Goal: Task Accomplishment & Management: Manage account settings

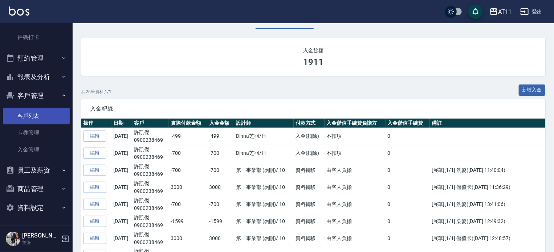
scroll to position [73, 0]
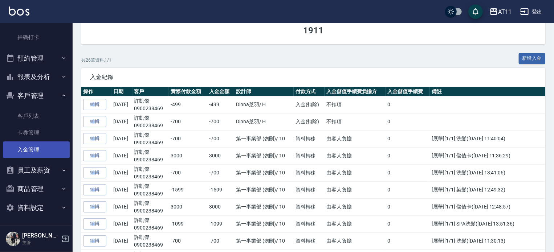
click at [47, 146] on link "入金管理" at bounding box center [36, 150] width 67 height 17
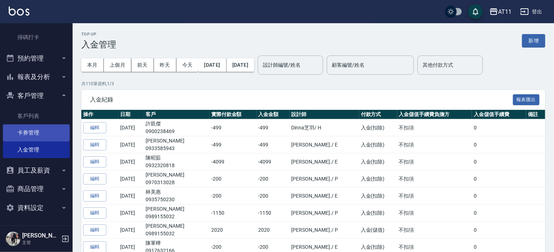
click at [31, 125] on link "卡券管理" at bounding box center [36, 133] width 67 height 17
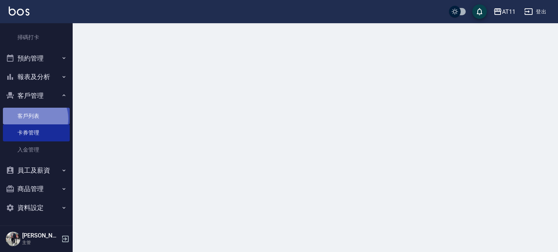
click at [32, 119] on link "客戶列表" at bounding box center [36, 116] width 67 height 17
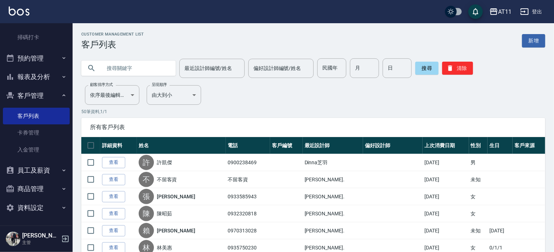
click at [130, 68] on input "text" at bounding box center [136, 68] width 68 height 20
type input "莊"
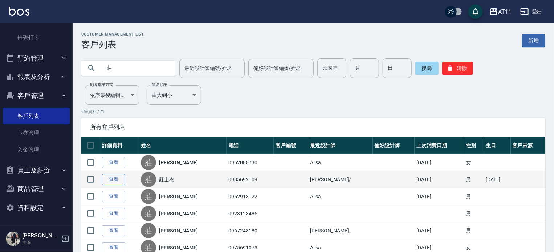
click at [123, 178] on link "查看" at bounding box center [113, 179] width 23 height 11
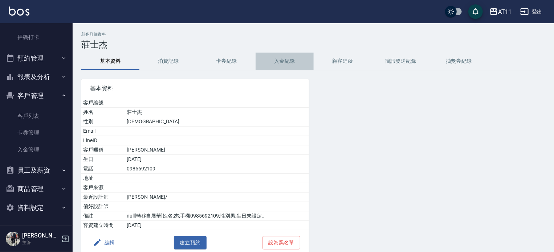
click at [281, 58] on button "入金紀錄" at bounding box center [285, 61] width 58 height 17
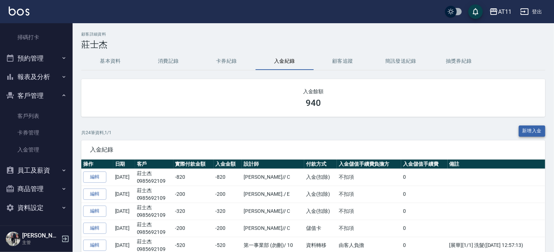
click at [540, 130] on button "新增入金" at bounding box center [532, 131] width 27 height 11
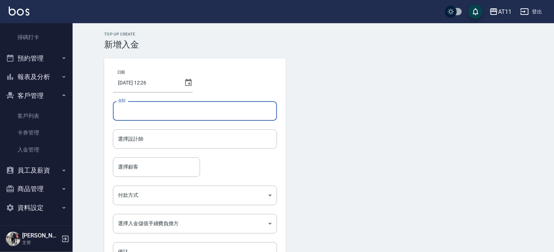
click at [192, 114] on input "金額" at bounding box center [195, 111] width 164 height 20
type input "-200"
click at [134, 139] on input "選擇設計師" at bounding box center [195, 139] width 158 height 13
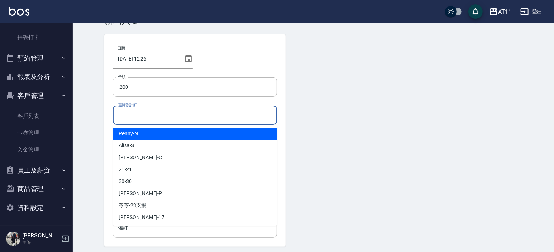
scroll to position [49, 0]
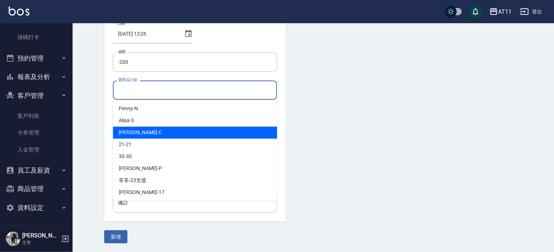
click at [147, 129] on div "[PERSON_NAME]" at bounding box center [195, 133] width 164 height 12
type input "[PERSON_NAME]"
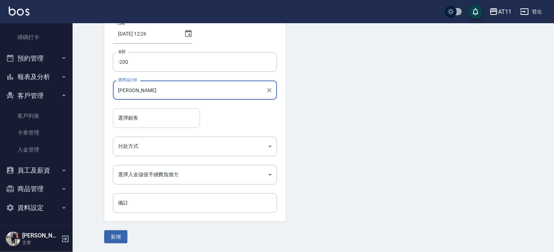
click at [141, 116] on input "選擇顧客" at bounding box center [156, 118] width 81 height 13
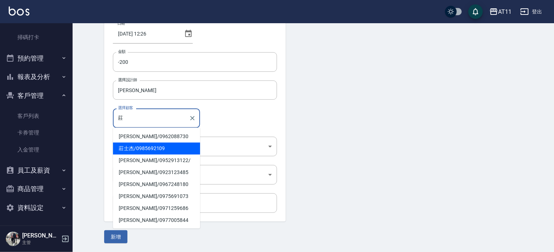
click at [147, 148] on span "[PERSON_NAME]/ 0985692109" at bounding box center [156, 149] width 87 height 12
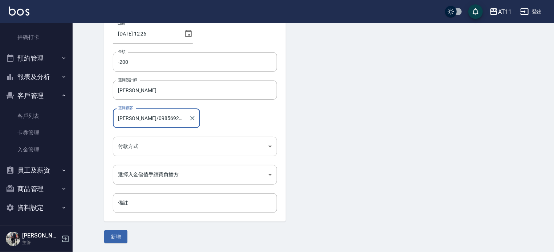
type input "[PERSON_NAME]/0985692109"
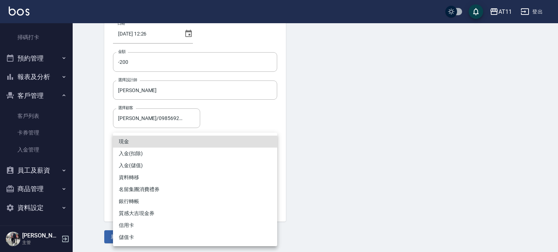
click at [142, 148] on body "AT11 登出 櫃檯作業 打帳單 帳單列表 現金收支登錄 材料自購登錄 每日結帳 排班表 現場電腦打卡 掃碼打卡 預約管理 預約管理 單日預約紀錄 單週預約紀…" at bounding box center [279, 102] width 558 height 302
click at [144, 156] on li "入金(扣除)" at bounding box center [195, 154] width 164 height 12
type input "入金(扣除)"
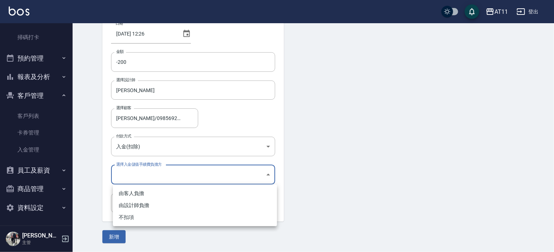
click at [154, 180] on body "AT11 登出 櫃檯作業 打帳單 帳單列表 現金收支登錄 材料自購登錄 每日結帳 排班表 現場電腦打卡 掃碼打卡 預約管理 預約管理 單日預約紀錄 單週預約紀…" at bounding box center [277, 102] width 554 height 302
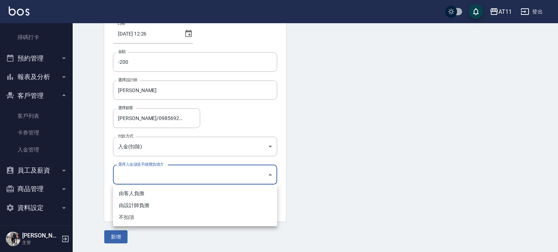
click at [144, 215] on li "不扣項" at bounding box center [195, 218] width 164 height 12
type input "WITHOUTHANDLINGFEE"
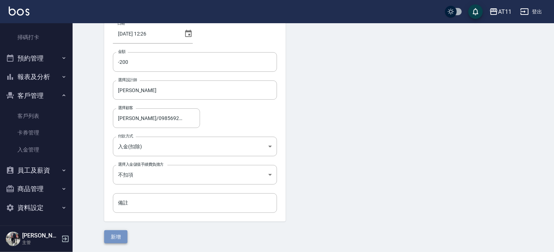
click at [118, 234] on button "新增" at bounding box center [115, 237] width 23 height 13
